Goal: Information Seeking & Learning: Learn about a topic

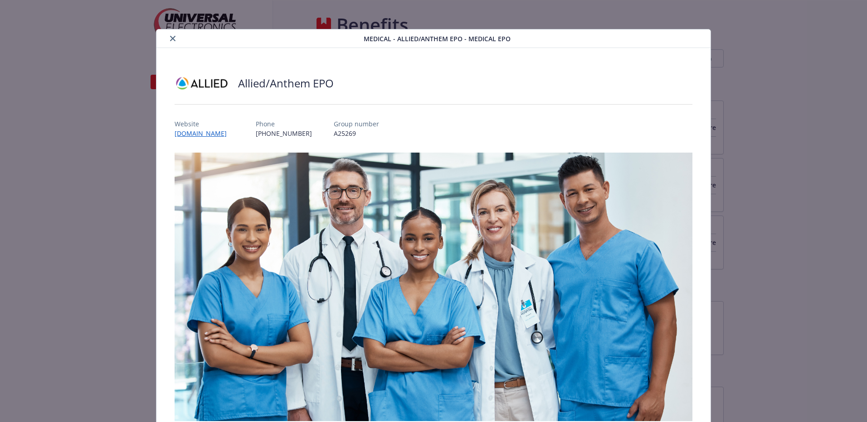
scroll to position [27, 0]
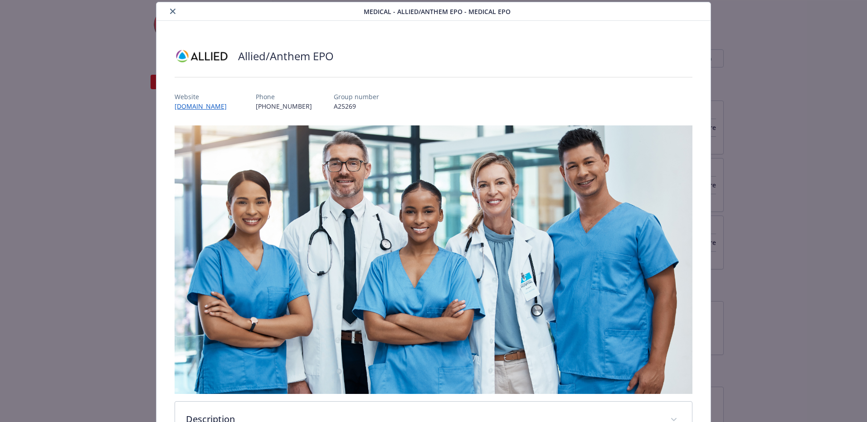
click at [171, 13] on icon "close" at bounding box center [172, 11] width 5 height 5
